Goal: Transaction & Acquisition: Obtain resource

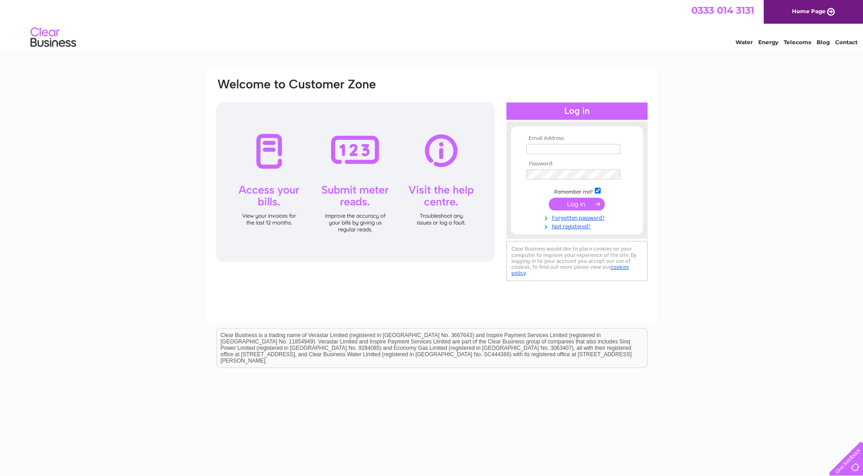
type input "info@pinkertonscatering.co.uk"
click at [559, 204] on input "submit" at bounding box center [577, 204] width 56 height 13
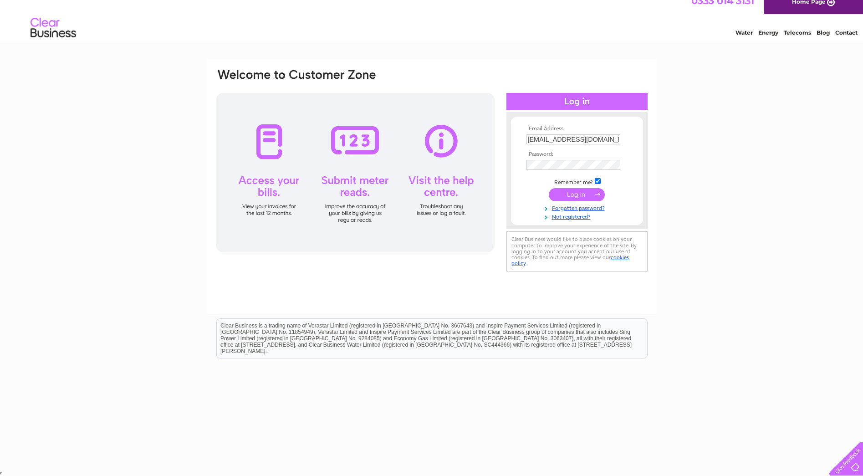
click at [572, 190] on input "submit" at bounding box center [577, 194] width 56 height 13
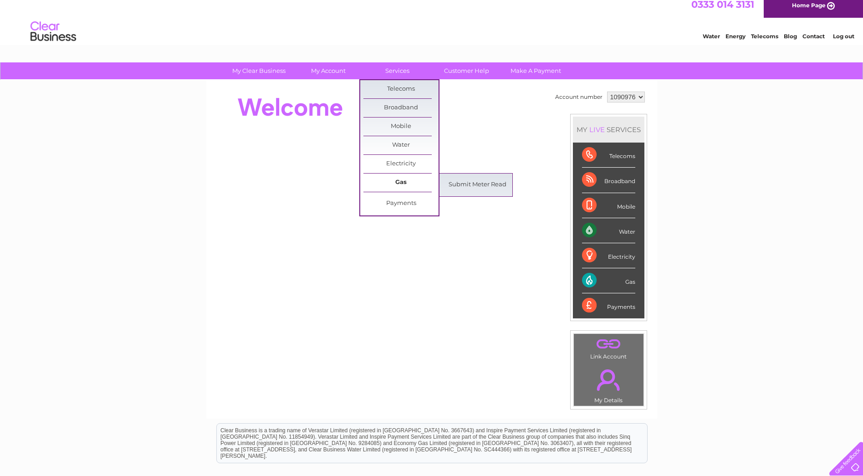
click at [413, 185] on link "Gas" at bounding box center [400, 183] width 75 height 18
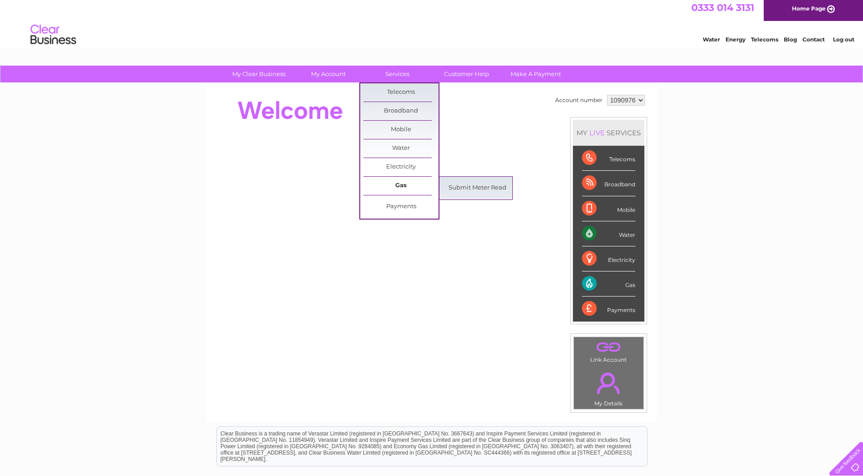
scroll to position [4, 0]
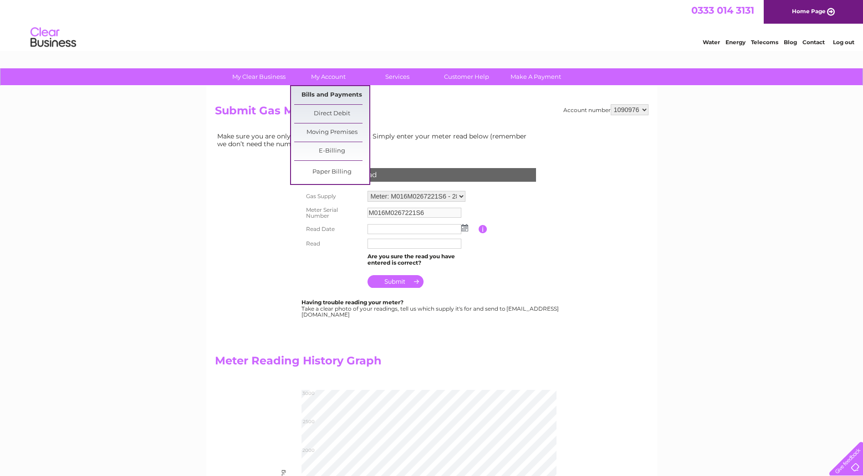
click at [329, 99] on link "Bills and Payments" at bounding box center [331, 95] width 75 height 18
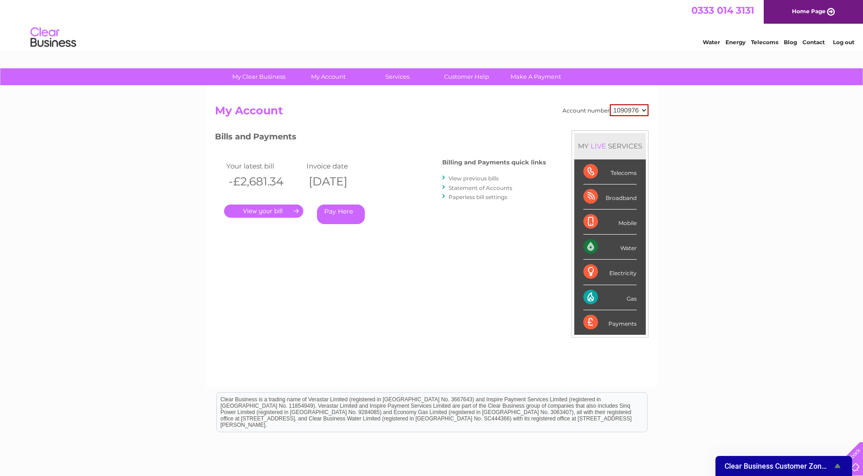
click at [266, 208] on link "." at bounding box center [263, 211] width 79 height 13
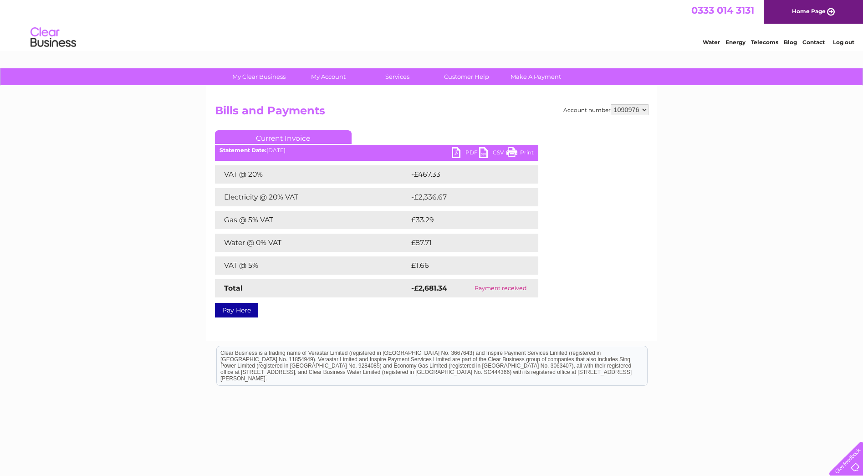
click at [469, 153] on link "PDF" at bounding box center [465, 153] width 27 height 13
drag, startPoint x: 65, startPoint y: 36, endPoint x: 157, endPoint y: 215, distance: 201.7
